Goal: Transaction & Acquisition: Purchase product/service

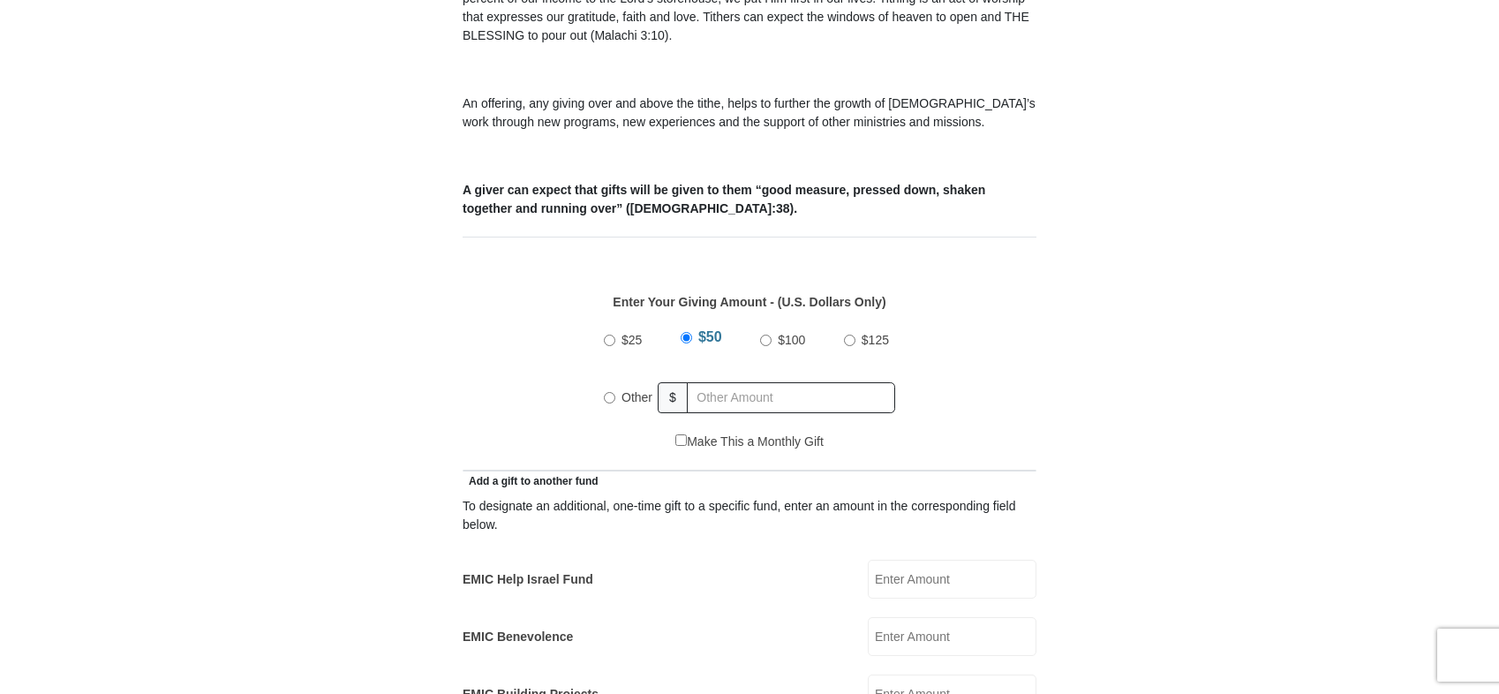
scroll to position [618, 0]
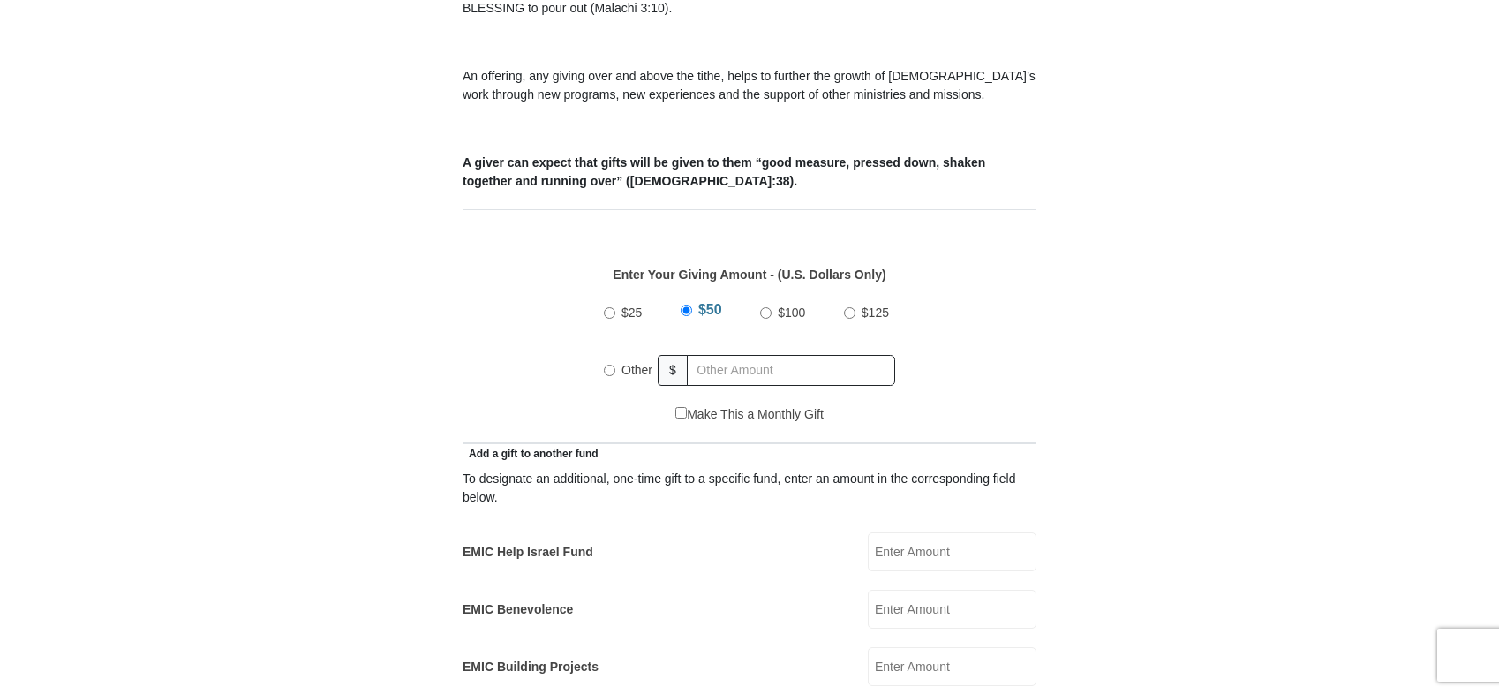
click at [607, 365] on input "Other" at bounding box center [609, 370] width 11 height 11
radio input "true"
click at [773, 355] on input "text" at bounding box center [794, 370] width 202 height 31
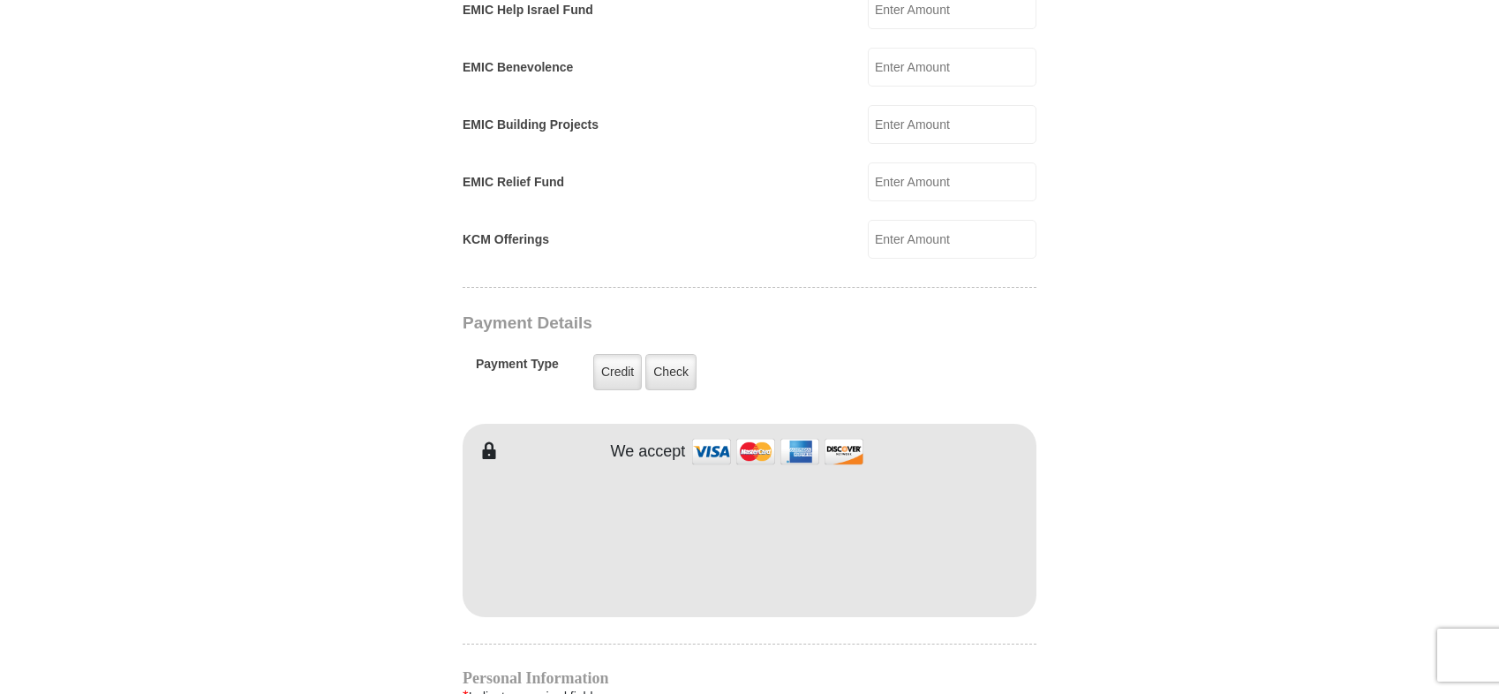
scroll to position [1236, 0]
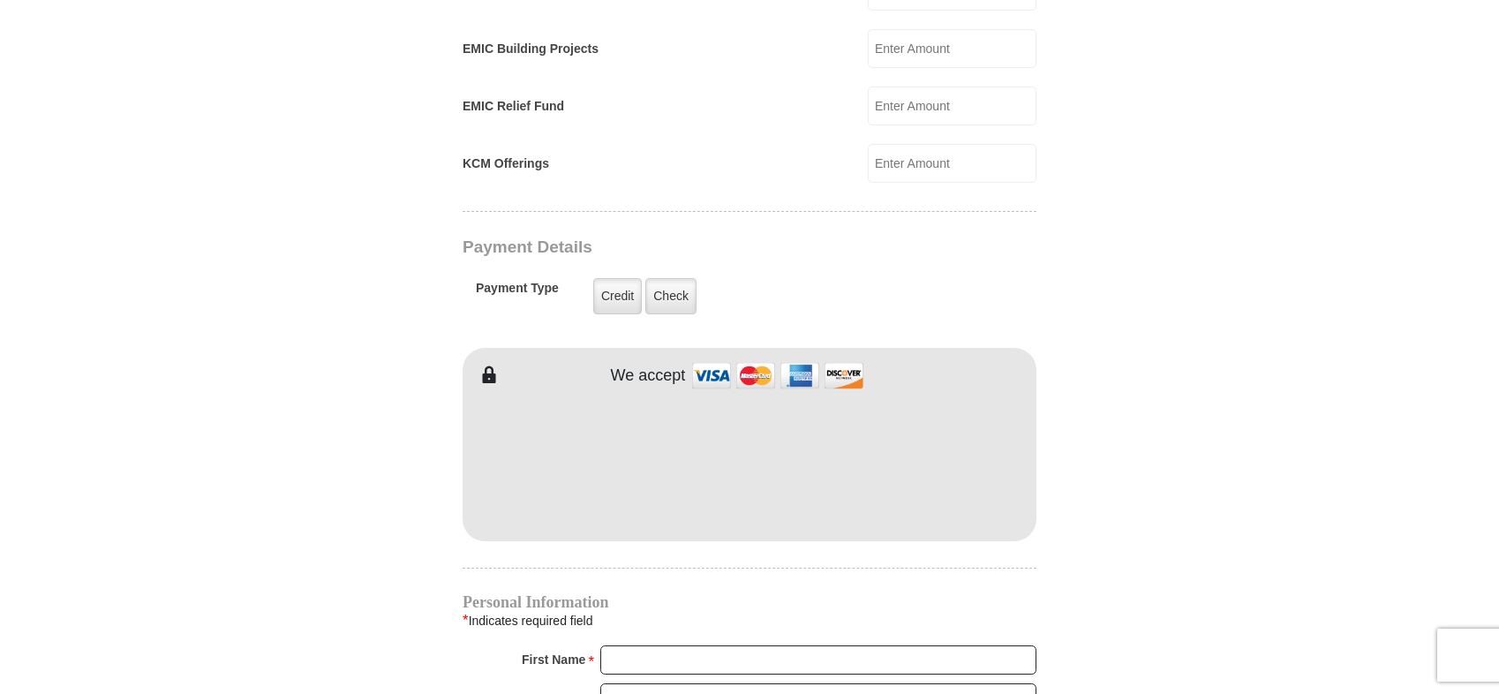
type input "125.00"
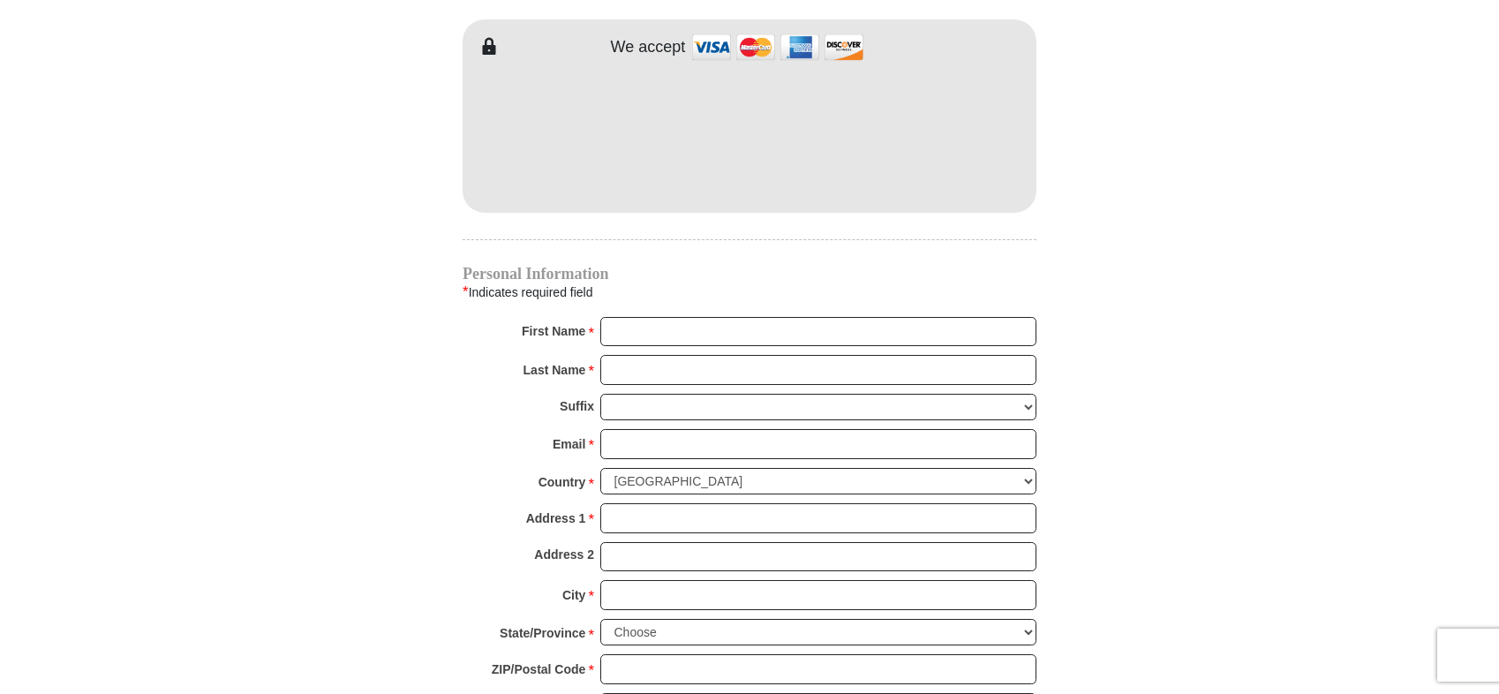
scroll to position [1589, 0]
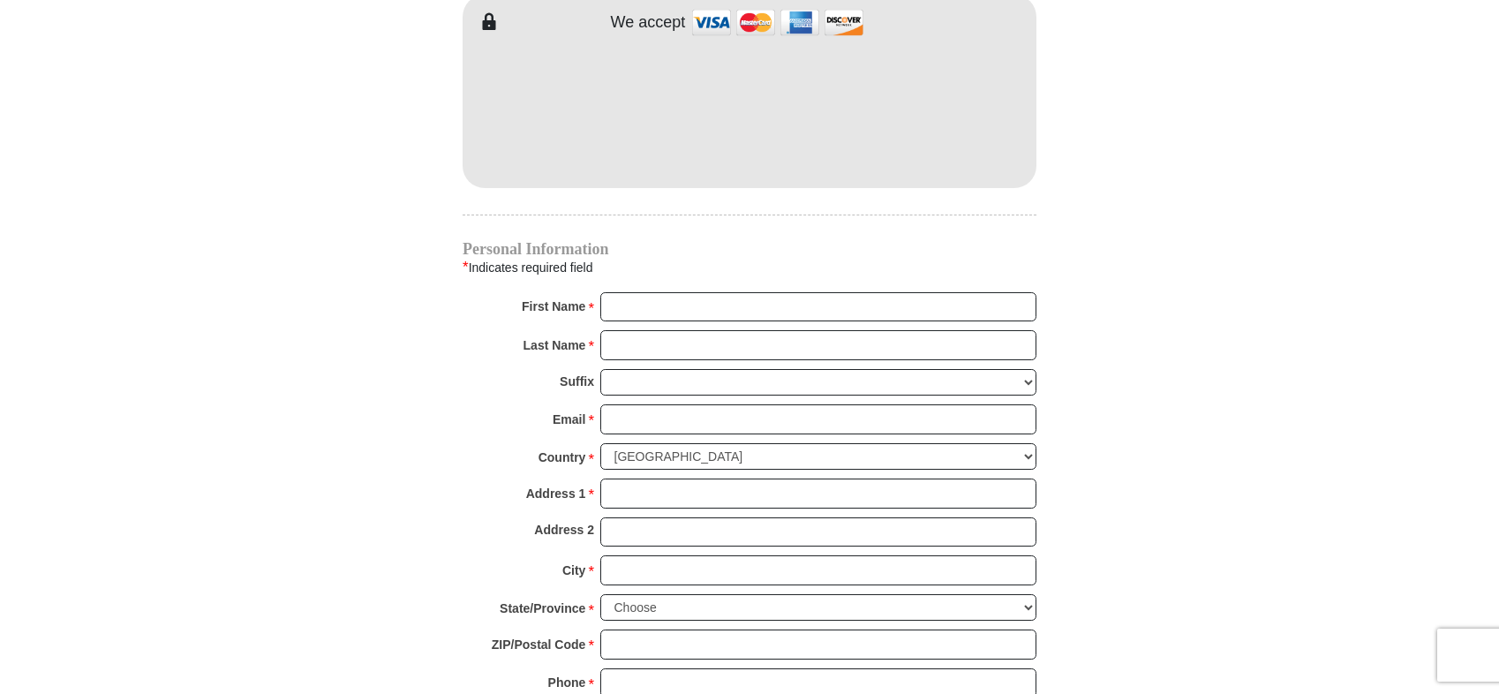
click at [748, 276] on div "Personal Information * Indicates required field First Name * Please enter First…" at bounding box center [750, 478] width 574 height 473
click at [745, 292] on input "First Name *" at bounding box center [818, 307] width 436 height 30
type input "Bill"
type input "Booth"
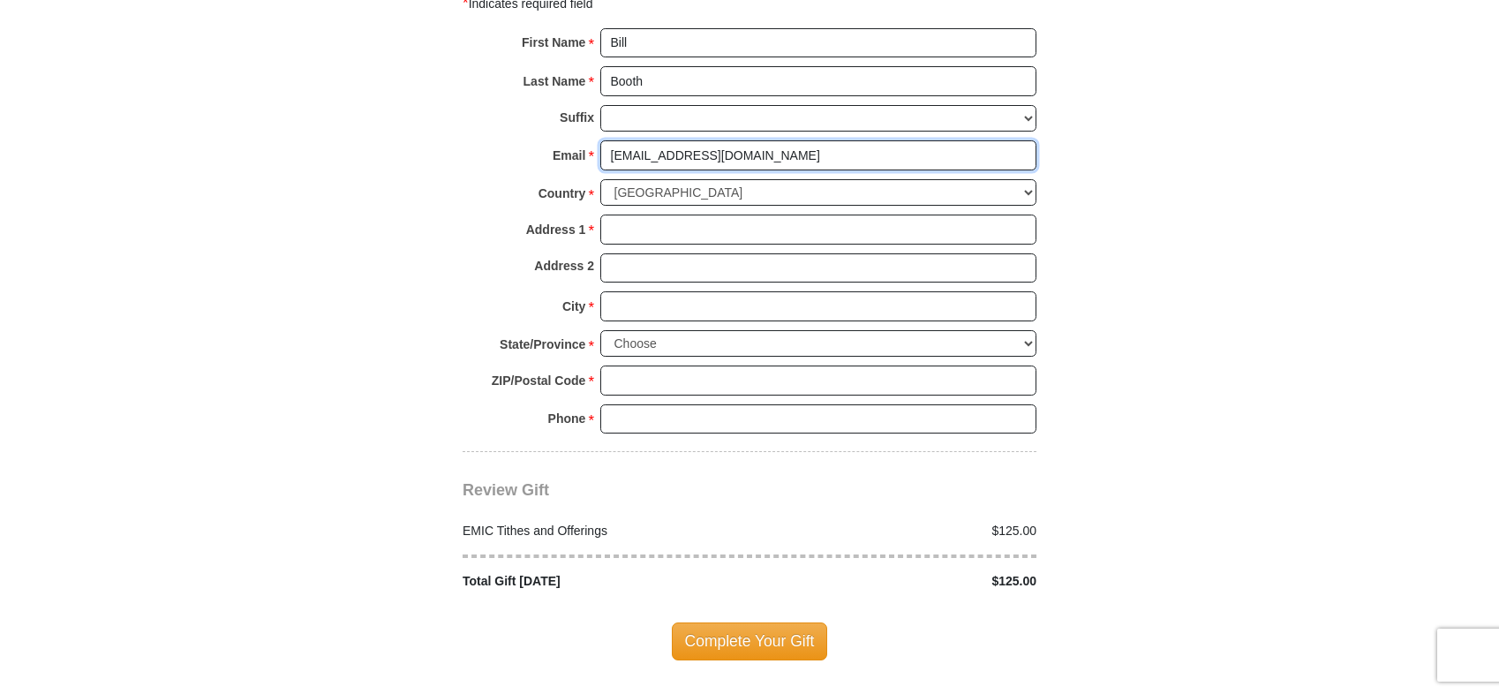
scroll to position [1854, 0]
type input "bancbooth@aol.com"
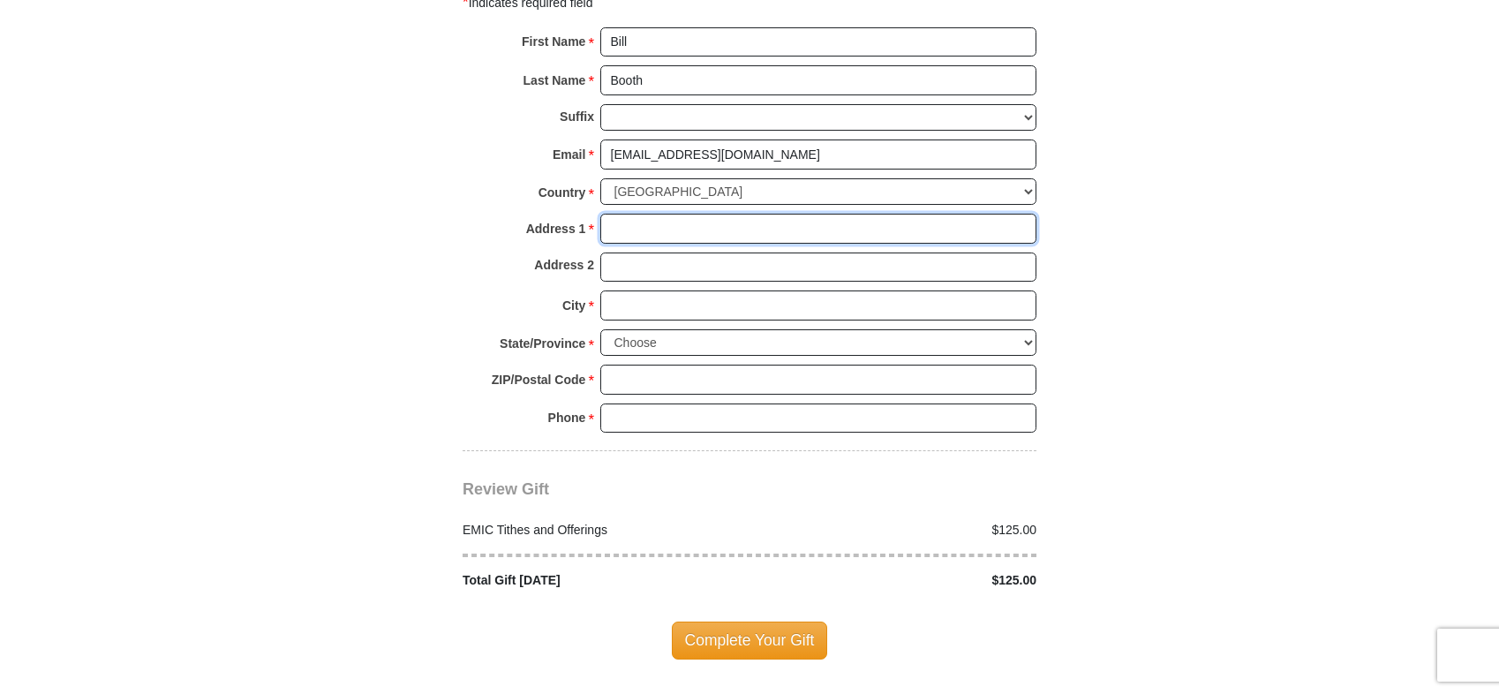
click at [651, 215] on input "Address 1 *" at bounding box center [818, 229] width 436 height 30
type input "13104 White Pine Ct"
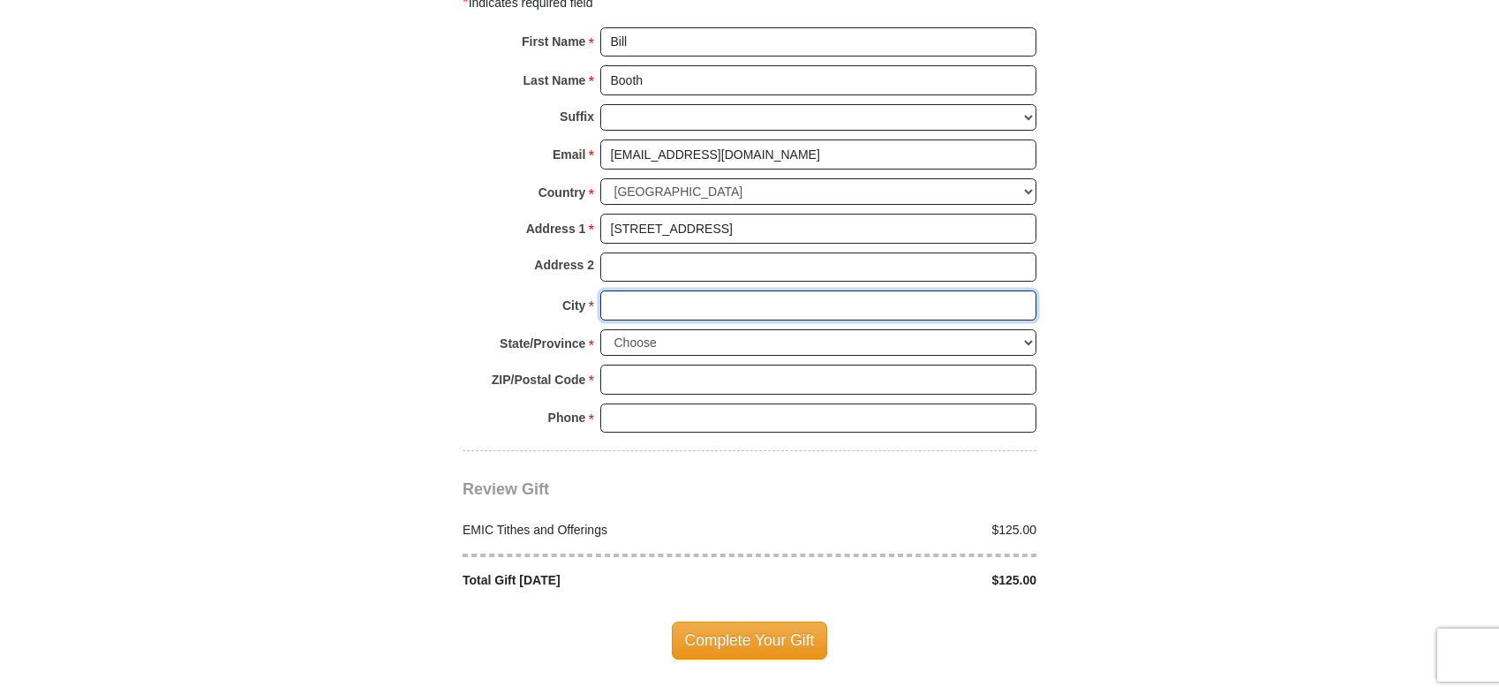
click at [703, 294] on input "City *" at bounding box center [818, 305] width 436 height 30
type input "Choctaw"
click at [855, 329] on select "Choose Alabama Alaska American Samoa Arizona Arkansas Armed Forces Americas Arm…" at bounding box center [818, 342] width 436 height 27
select select "OK"
click at [600, 329] on select "Choose Alabama Alaska American Samoa Arizona Arkansas Armed Forces Americas Arm…" at bounding box center [818, 342] width 436 height 27
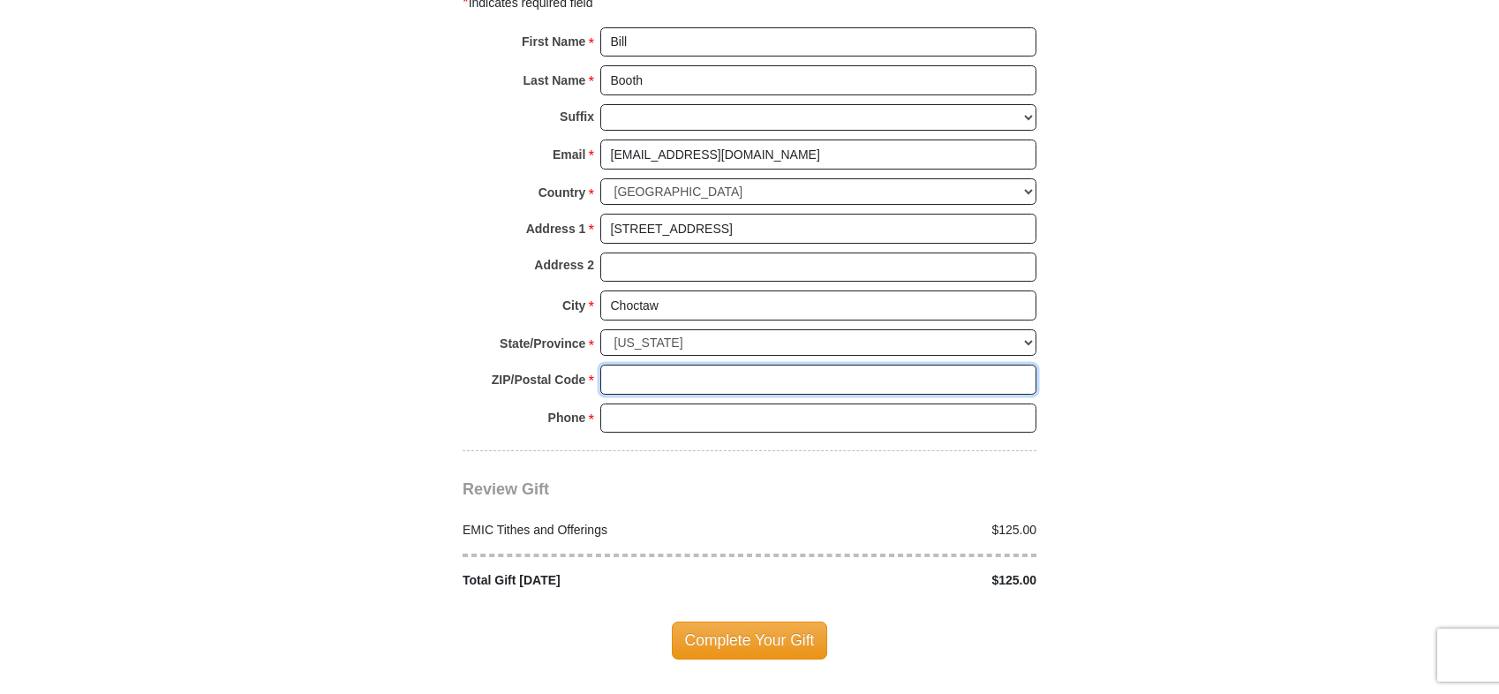
click at [689, 370] on input "ZIP/Postal Code *" at bounding box center [818, 380] width 436 height 30
type input "73020"
click at [720, 403] on input "Phone * *" at bounding box center [818, 418] width 436 height 30
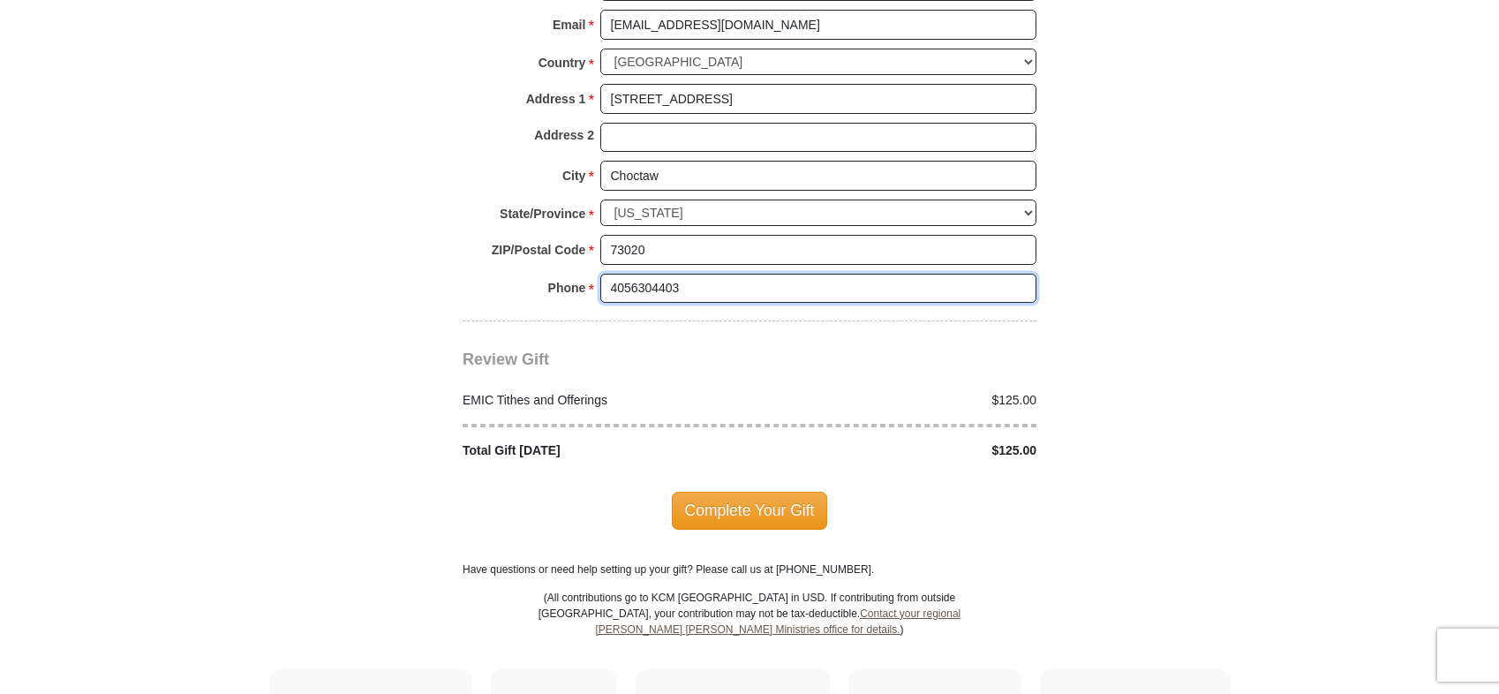
scroll to position [2030, 0]
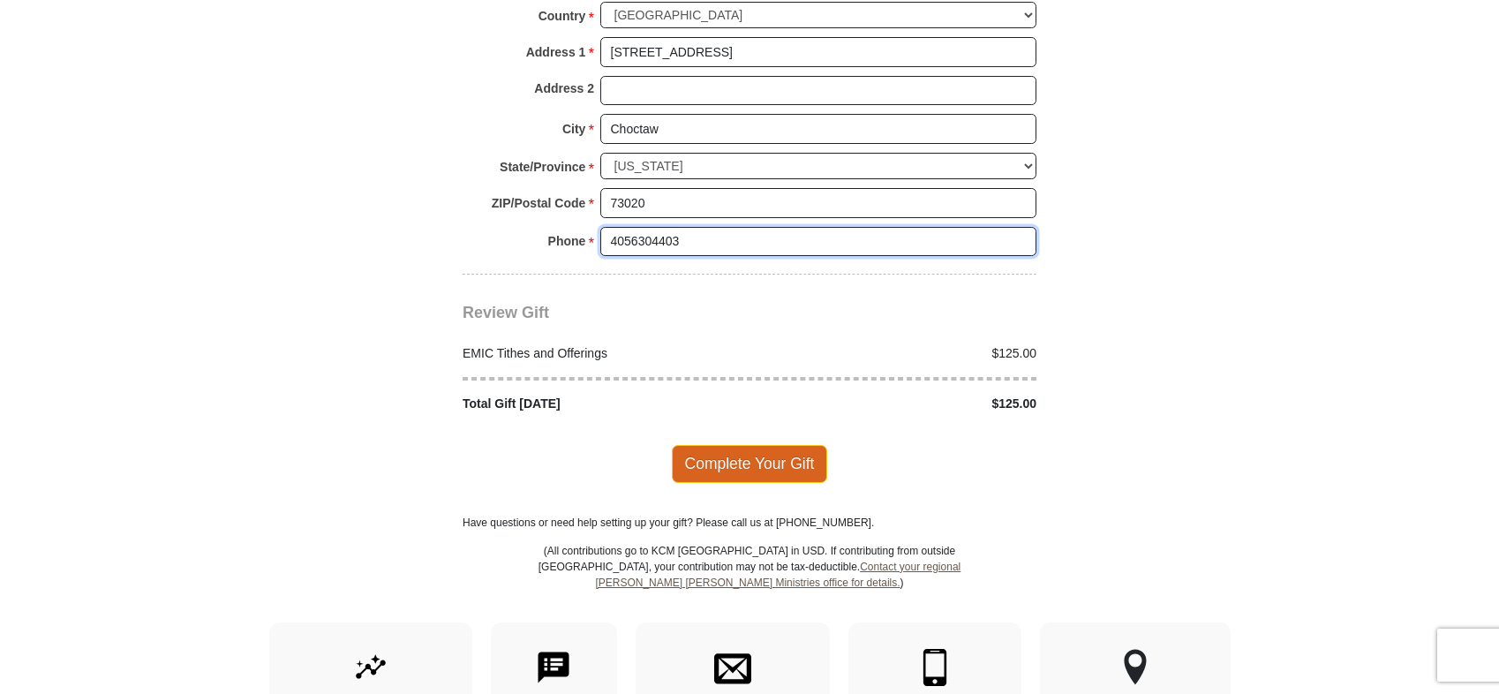
type input "4056304403"
click at [734, 456] on span "Complete Your Gift" at bounding box center [750, 463] width 156 height 37
